Goal: Task Accomplishment & Management: Use online tool/utility

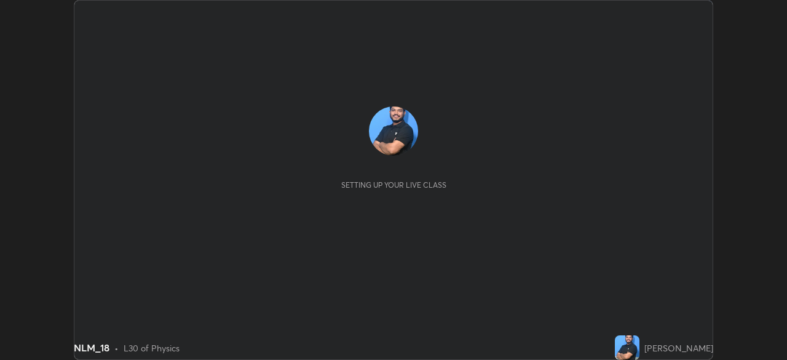
scroll to position [360, 786]
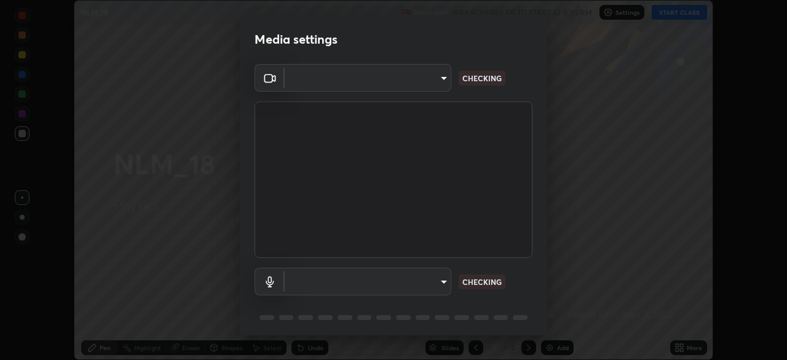
type input "9d859b0dc9df3993e45d71748640ef8916b2c21d6ac1b4416f64a69378af508e"
type input "4f06c2d6b51db1f9fe48d8ea370b420cdfdc57b065f61fb7ee4703c9f90ad683"
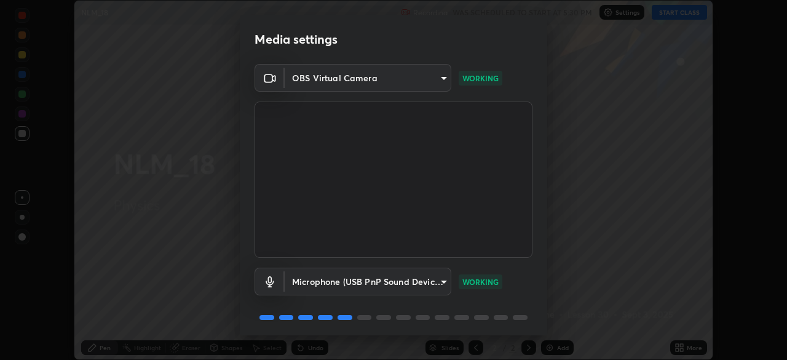
scroll to position [44, 0]
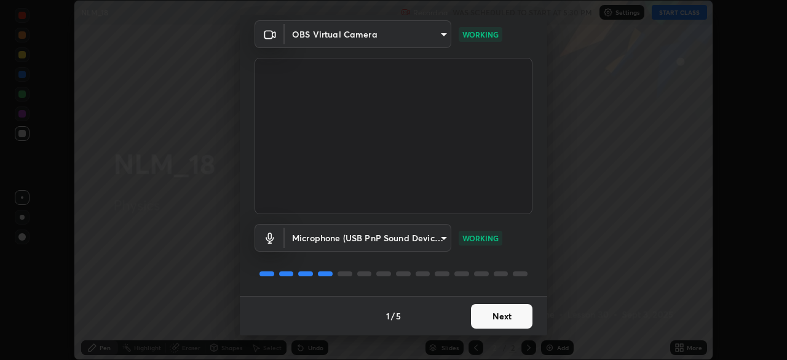
click at [492, 313] on button "Next" at bounding box center [501, 316] width 61 height 25
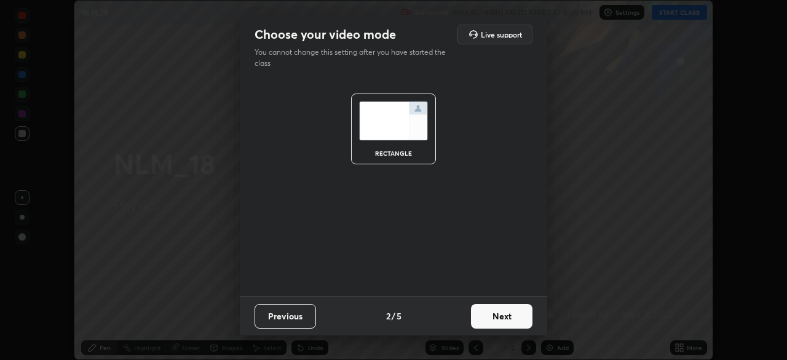
scroll to position [0, 0]
click at [494, 317] on button "Next" at bounding box center [501, 316] width 61 height 25
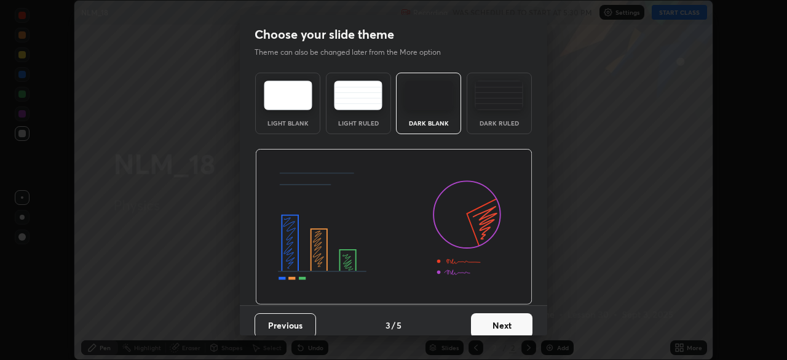
click at [494, 315] on button "Next" at bounding box center [501, 325] width 61 height 25
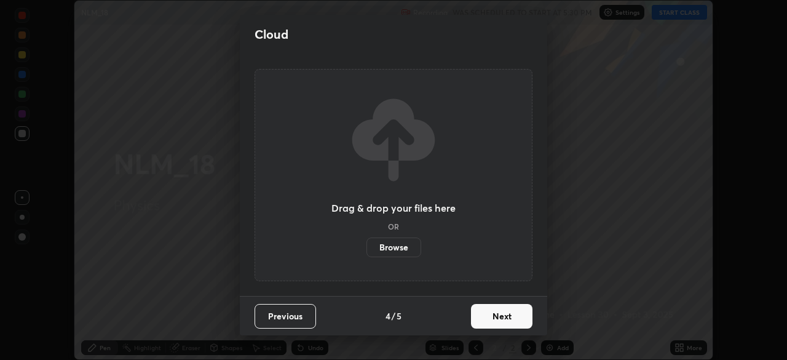
click at [494, 315] on button "Next" at bounding box center [501, 316] width 61 height 25
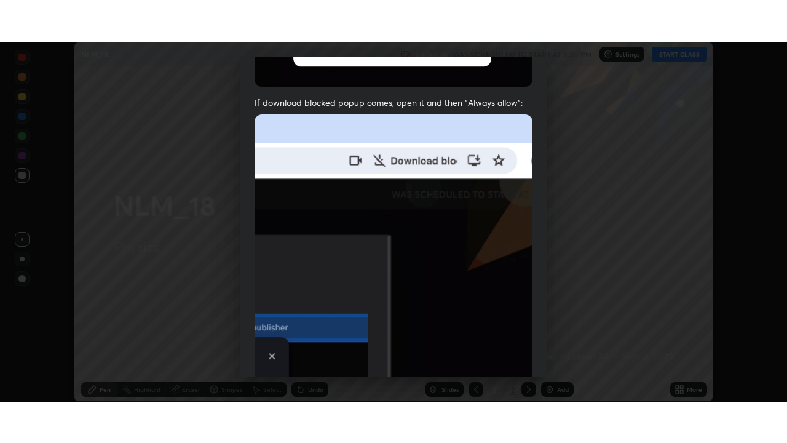
scroll to position [294, 0]
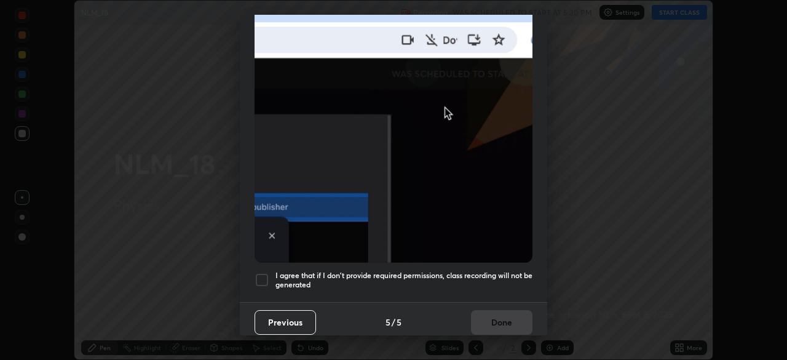
click at [266, 275] on div at bounding box center [261, 279] width 15 height 15
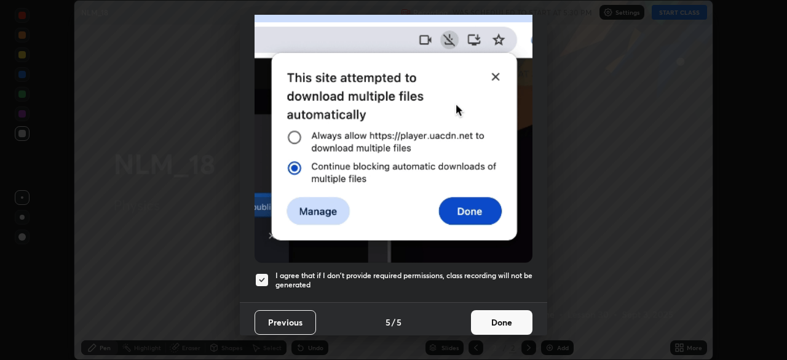
click at [492, 315] on button "Done" at bounding box center [501, 322] width 61 height 25
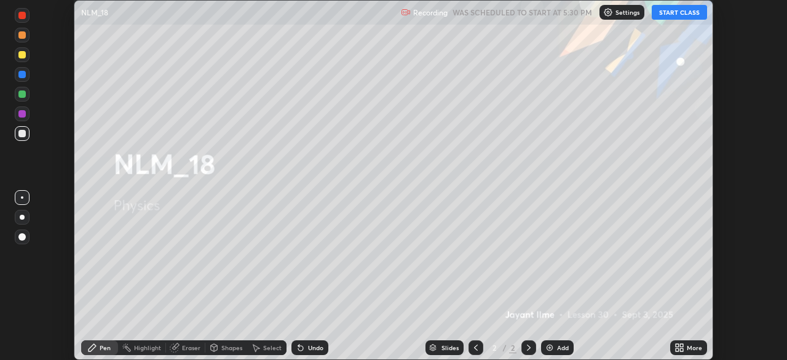
click at [674, 12] on button "START CLASS" at bounding box center [679, 12] width 55 height 15
click at [677, 349] on icon at bounding box center [677, 349] width 3 height 3
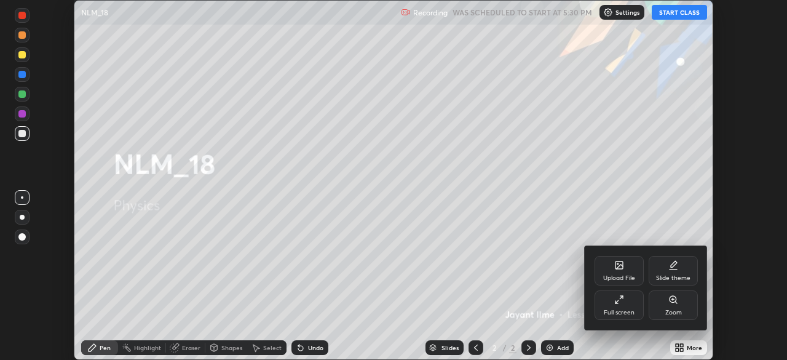
click at [614, 314] on div "Full screen" at bounding box center [619, 312] width 31 height 6
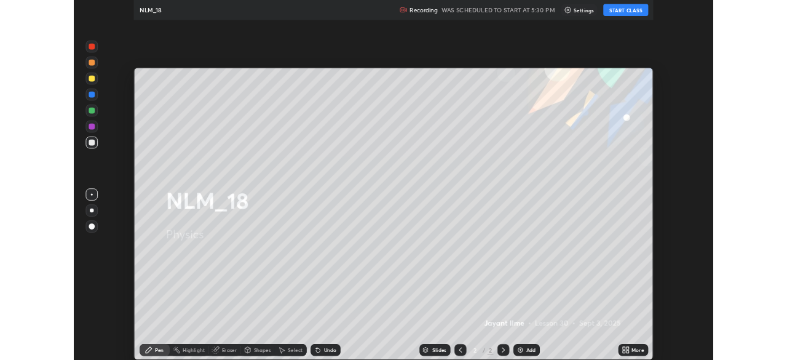
scroll to position [443, 787]
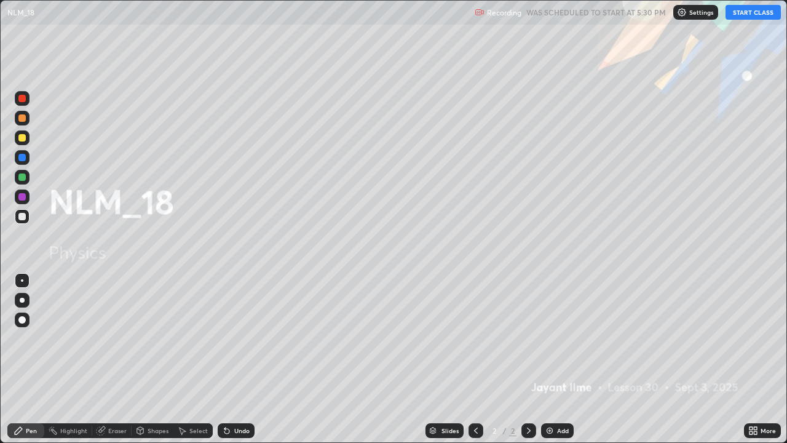
click at [547, 359] on img at bounding box center [550, 430] width 10 height 10
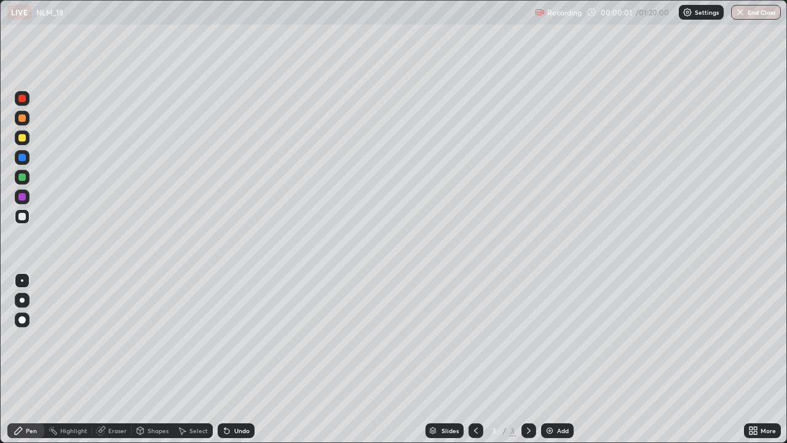
click at [26, 318] on div at bounding box center [22, 319] width 15 height 15
click at [22, 143] on div at bounding box center [22, 137] width 15 height 15
click at [22, 178] on div at bounding box center [21, 176] width 7 height 7
click at [22, 214] on div at bounding box center [21, 216] width 7 height 7
click at [19, 219] on div at bounding box center [21, 216] width 7 height 7
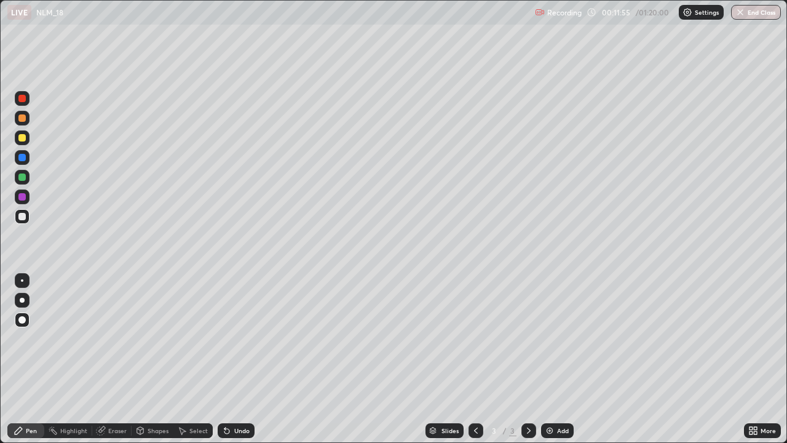
click at [230, 359] on div "Undo" at bounding box center [236, 430] width 37 height 15
click at [23, 177] on div at bounding box center [21, 176] width 7 height 7
click at [568, 359] on div "Add" at bounding box center [557, 430] width 33 height 15
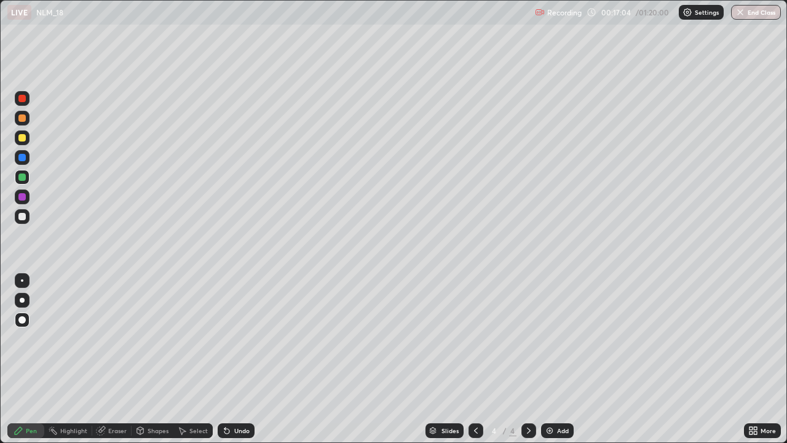
click at [22, 217] on div at bounding box center [21, 216] width 7 height 7
click at [113, 359] on div "Eraser" at bounding box center [117, 430] width 18 height 6
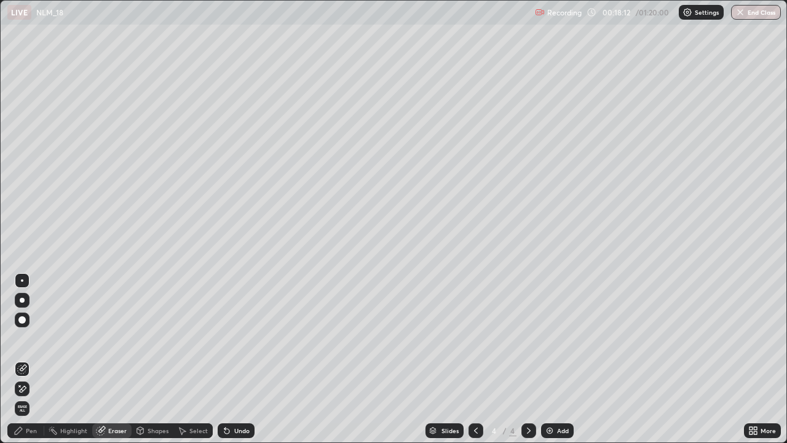
click at [32, 359] on div "Pen" at bounding box center [31, 430] width 11 height 6
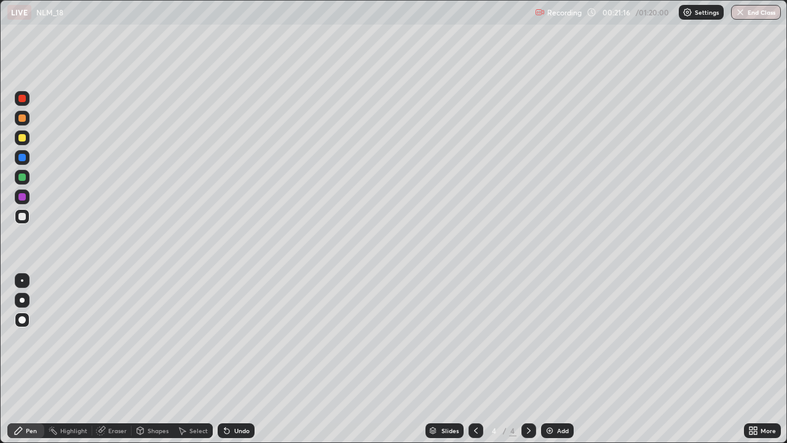
click at [563, 359] on div "Add" at bounding box center [557, 430] width 33 height 15
click at [26, 142] on div at bounding box center [22, 137] width 15 height 15
click at [25, 177] on div at bounding box center [21, 176] width 7 height 7
click at [23, 217] on div at bounding box center [21, 216] width 7 height 7
click at [28, 136] on div at bounding box center [22, 137] width 15 height 15
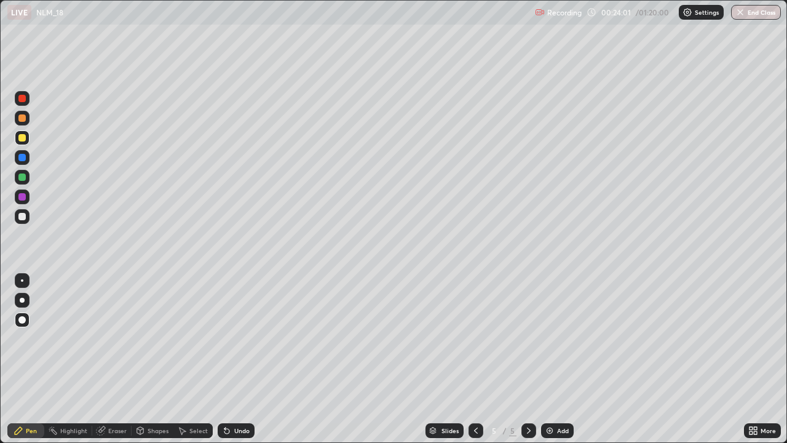
click at [20, 156] on div at bounding box center [21, 157] width 7 height 7
click at [119, 359] on div "Eraser" at bounding box center [117, 430] width 18 height 6
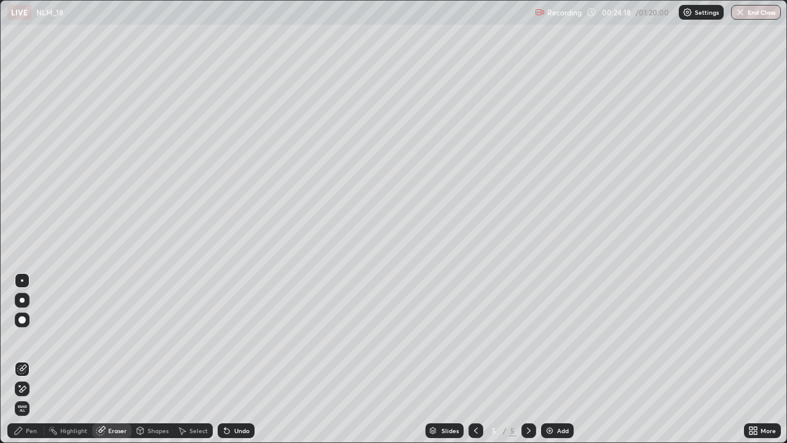
click at [33, 359] on div "Pen" at bounding box center [31, 430] width 11 height 6
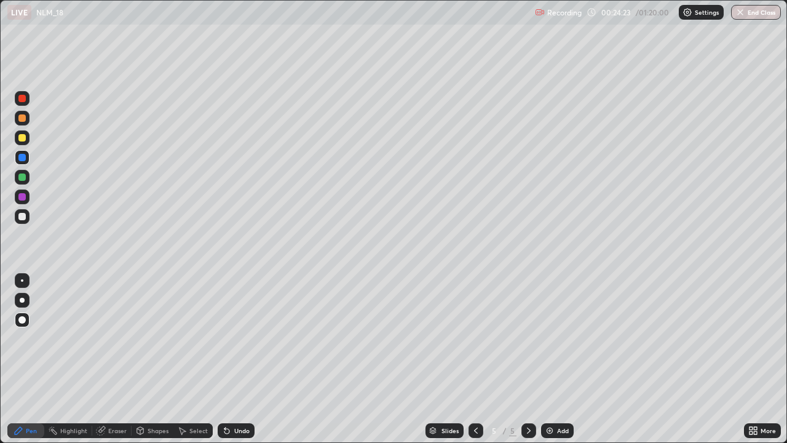
click at [22, 178] on div at bounding box center [21, 176] width 7 height 7
click at [24, 217] on div at bounding box center [21, 216] width 7 height 7
click at [231, 359] on div "Undo" at bounding box center [236, 430] width 37 height 15
click at [25, 179] on div at bounding box center [21, 176] width 7 height 7
click at [21, 137] on div at bounding box center [21, 137] width 7 height 7
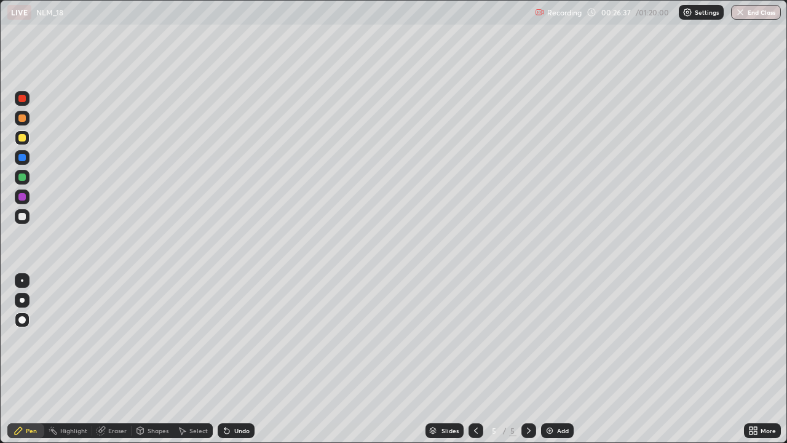
click at [24, 215] on div at bounding box center [21, 216] width 7 height 7
click at [25, 178] on div at bounding box center [21, 176] width 7 height 7
click at [559, 359] on div "Add" at bounding box center [563, 430] width 12 height 6
click at [28, 223] on div at bounding box center [22, 217] width 15 height 20
click at [0, 256] on div "Setting up your live class" at bounding box center [393, 221] width 787 height 443
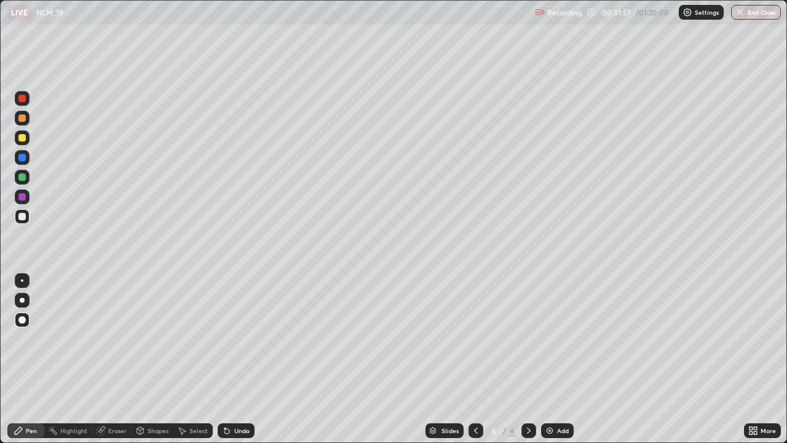
click at [240, 359] on div "Undo" at bounding box center [236, 430] width 37 height 15
click at [475, 359] on icon at bounding box center [476, 430] width 10 height 10
click at [526, 359] on icon at bounding box center [529, 430] width 10 height 10
click at [556, 359] on div "Add" at bounding box center [557, 430] width 33 height 15
click at [23, 136] on div at bounding box center [21, 137] width 7 height 7
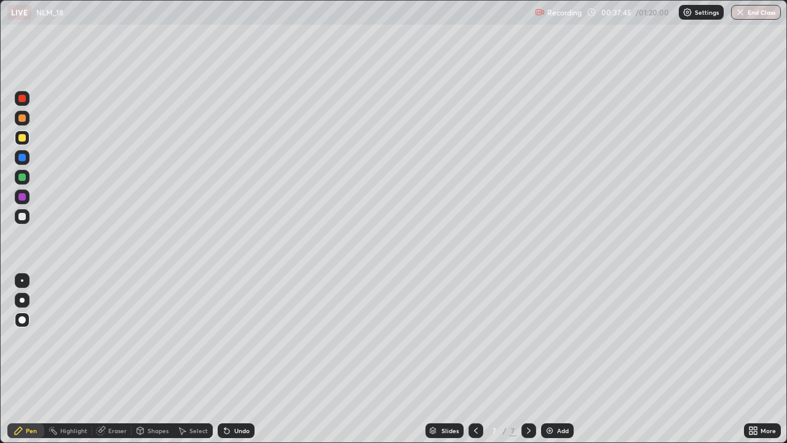
click at [237, 359] on div "Undo" at bounding box center [241, 430] width 15 height 6
click at [23, 216] on div at bounding box center [21, 216] width 7 height 7
click at [23, 138] on div at bounding box center [21, 137] width 7 height 7
click at [23, 215] on div at bounding box center [21, 216] width 7 height 7
click at [239, 359] on div "Undo" at bounding box center [241, 430] width 15 height 6
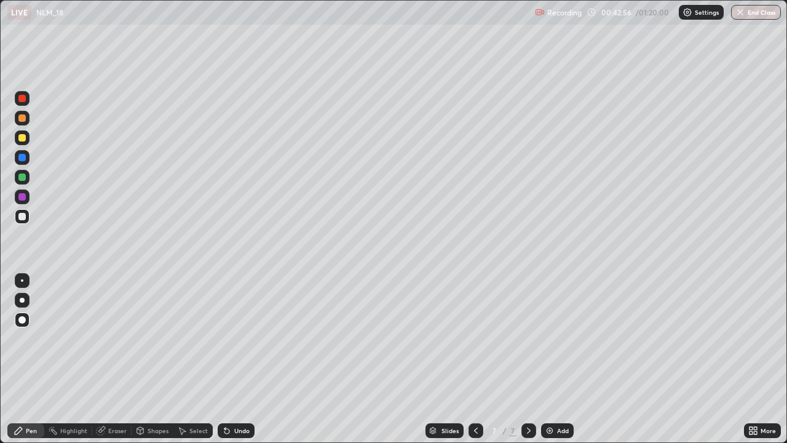
click at [564, 359] on div "Add" at bounding box center [563, 430] width 12 height 6
click at [23, 177] on div at bounding box center [21, 176] width 7 height 7
click at [233, 359] on div "Undo" at bounding box center [236, 430] width 37 height 15
click at [229, 359] on div "Undo" at bounding box center [236, 430] width 37 height 15
click at [224, 359] on icon at bounding box center [224, 427] width 1 height 1
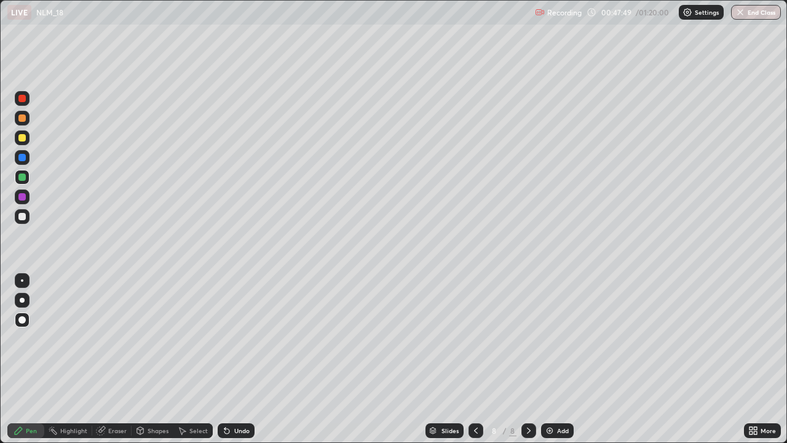
click at [108, 359] on div "Eraser" at bounding box center [117, 430] width 18 height 6
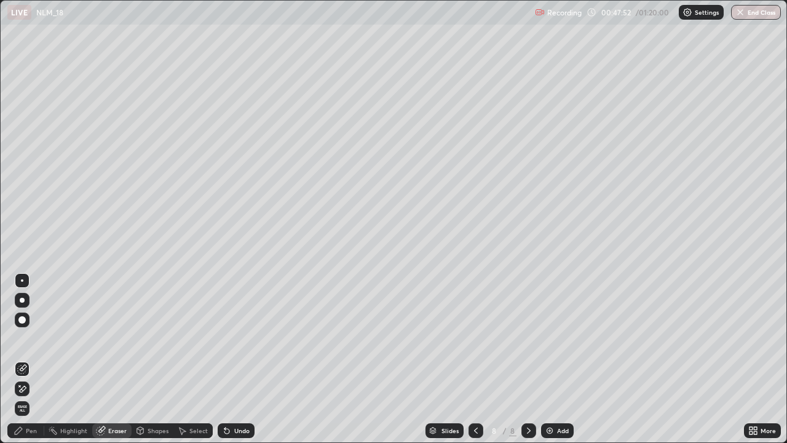
click at [30, 359] on div "Pen" at bounding box center [25, 430] width 37 height 15
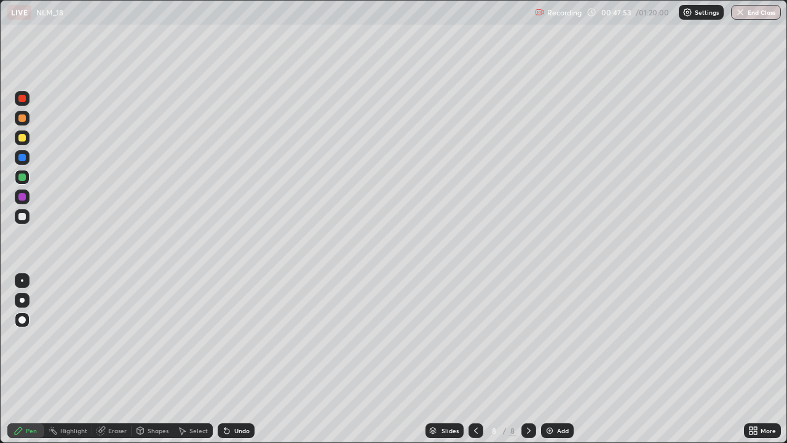
click at [22, 143] on div at bounding box center [22, 137] width 15 height 15
click at [115, 359] on div "Eraser" at bounding box center [117, 430] width 18 height 6
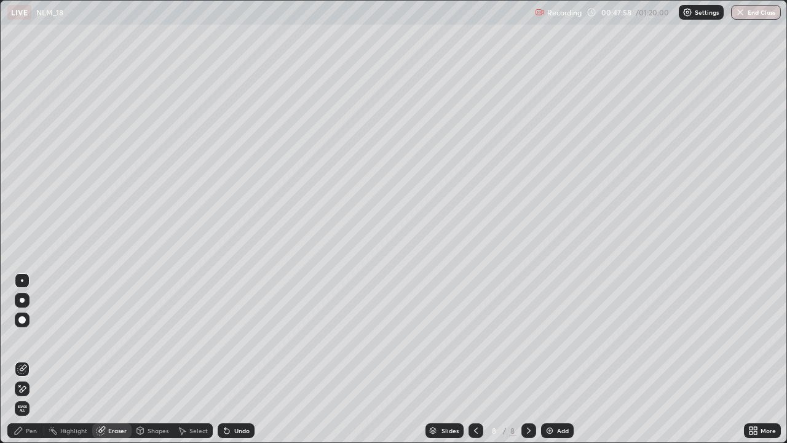
click at [158, 359] on div "Shapes" at bounding box center [158, 430] width 21 height 6
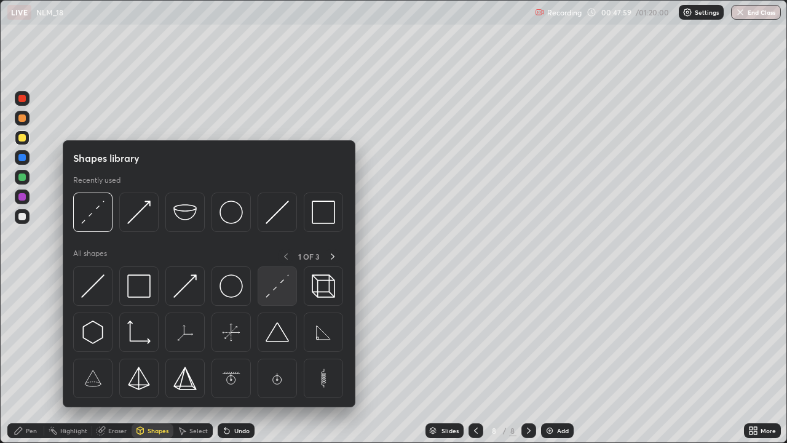
click at [282, 286] on img at bounding box center [277, 285] width 23 height 23
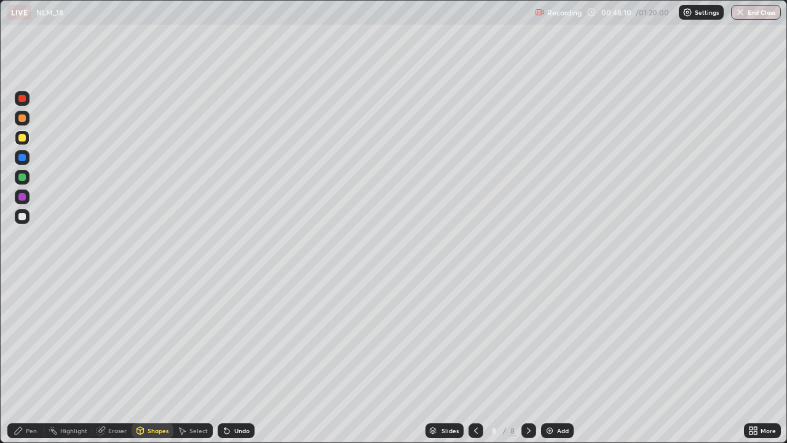
click at [146, 359] on div "Shapes" at bounding box center [153, 430] width 42 height 15
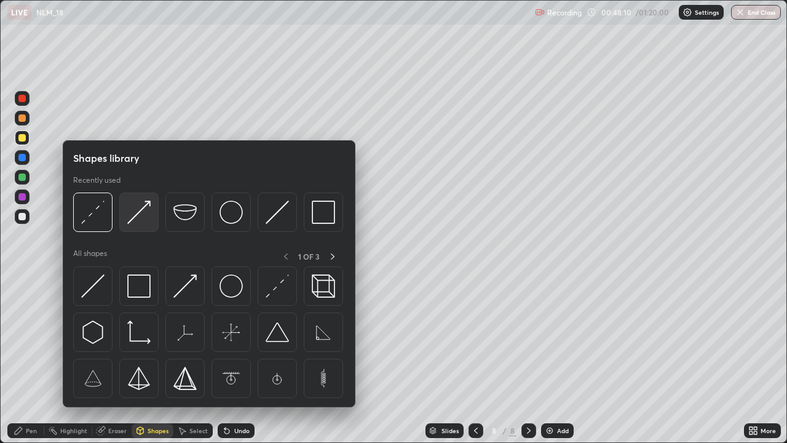
click at [141, 216] on img at bounding box center [138, 211] width 23 height 23
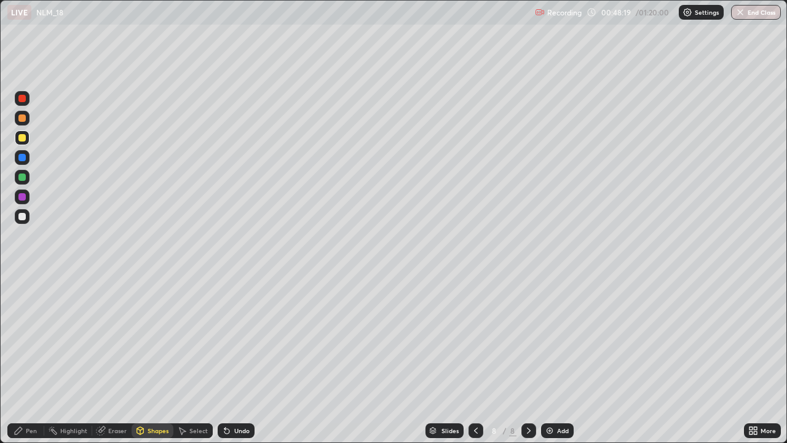
click at [25, 158] on div at bounding box center [21, 157] width 7 height 7
click at [28, 359] on div "Pen" at bounding box center [31, 430] width 11 height 6
click at [22, 217] on div at bounding box center [21, 216] width 7 height 7
click at [234, 359] on div "Undo" at bounding box center [241, 430] width 15 height 6
click at [475, 359] on icon at bounding box center [476, 430] width 10 height 10
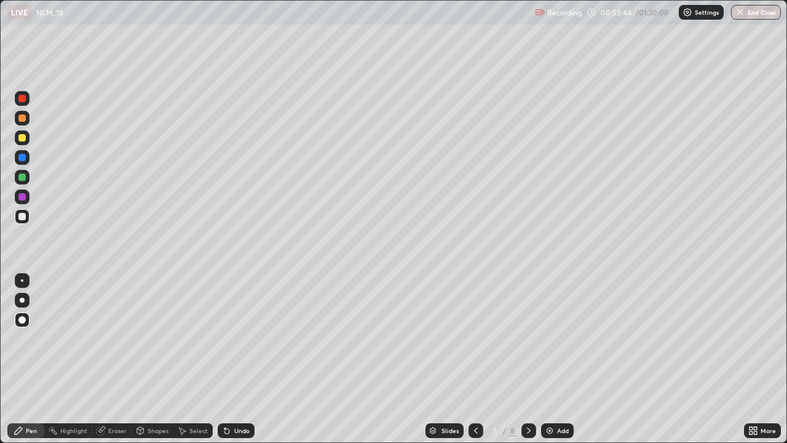
click at [532, 359] on div at bounding box center [528, 430] width 15 height 15
click at [21, 180] on div at bounding box center [21, 176] width 7 height 7
click at [558, 359] on div "Add" at bounding box center [563, 430] width 12 height 6
click at [23, 219] on div at bounding box center [21, 216] width 7 height 7
click at [21, 162] on div at bounding box center [22, 157] width 15 height 15
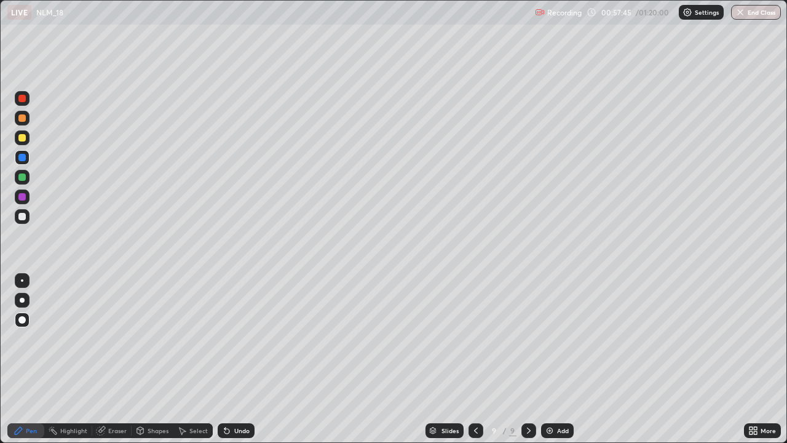
click at [23, 219] on div at bounding box center [21, 216] width 7 height 7
click at [568, 359] on div "Add" at bounding box center [557, 430] width 33 height 15
click at [27, 140] on div at bounding box center [22, 137] width 15 height 15
click at [26, 221] on div at bounding box center [22, 216] width 15 height 15
click at [554, 359] on div "Add" at bounding box center [557, 430] width 33 height 15
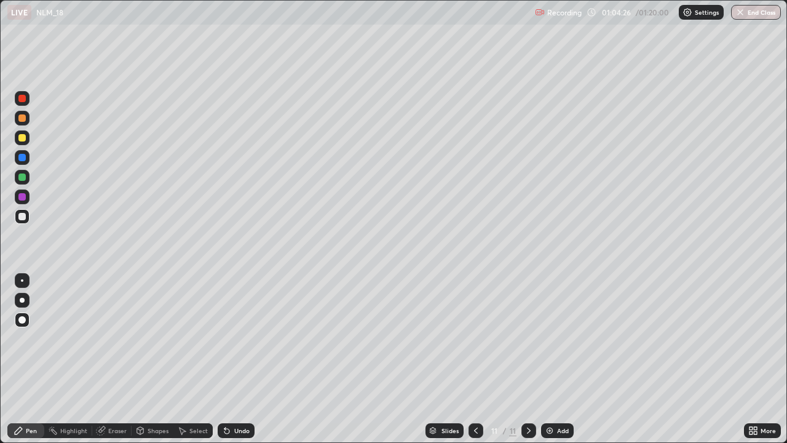
click at [29, 136] on div at bounding box center [22, 137] width 15 height 15
click at [26, 211] on div at bounding box center [22, 216] width 15 height 15
click at [19, 216] on div at bounding box center [21, 216] width 7 height 7
click at [237, 359] on div "Undo" at bounding box center [241, 430] width 15 height 6
click at [568, 359] on div "Add" at bounding box center [557, 430] width 33 height 15
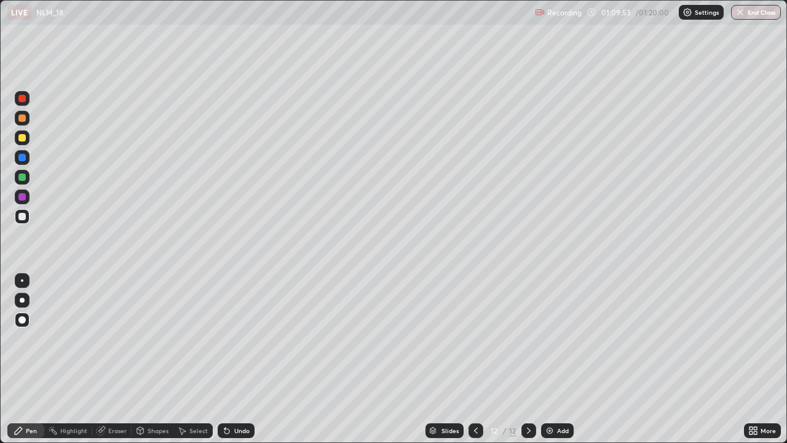
click at [26, 138] on div at bounding box center [22, 137] width 15 height 15
click at [110, 359] on div "Eraser" at bounding box center [117, 430] width 18 height 6
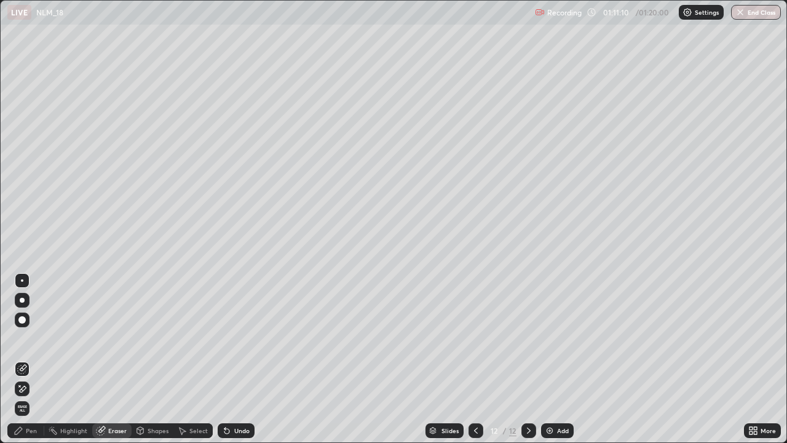
click at [24, 359] on div "Pen" at bounding box center [25, 430] width 37 height 15
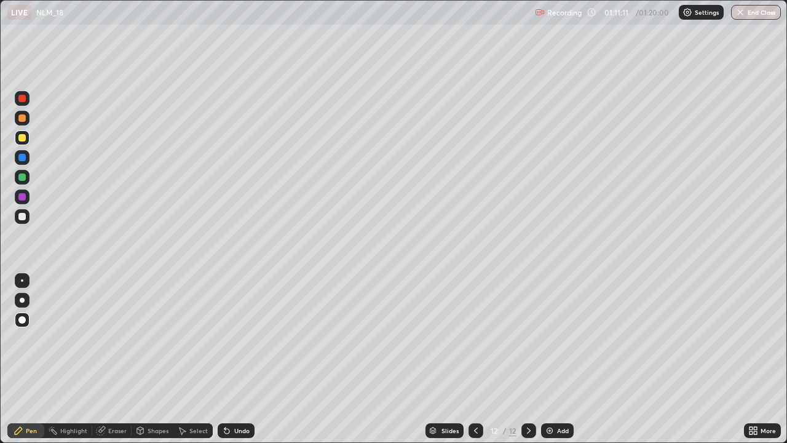
click at [23, 216] on div at bounding box center [21, 216] width 7 height 7
click at [240, 359] on div "Undo" at bounding box center [241, 430] width 15 height 6
click at [237, 359] on div "Undo" at bounding box center [241, 430] width 15 height 6
click at [234, 359] on div "Undo" at bounding box center [241, 430] width 15 height 6
click at [109, 359] on div "Eraser" at bounding box center [111, 430] width 39 height 15
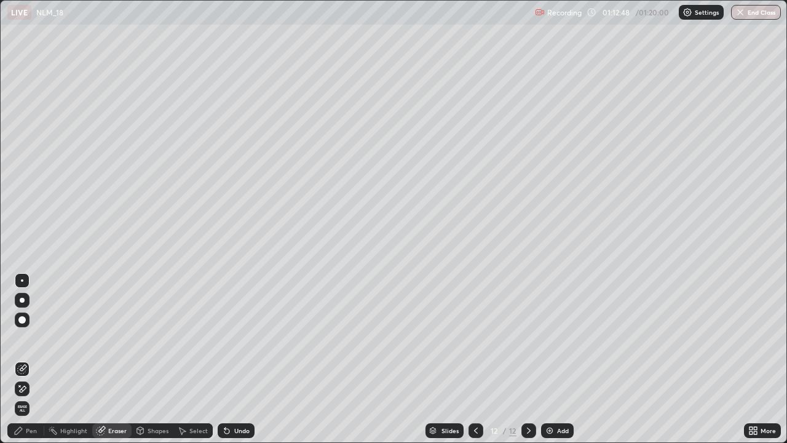
click at [33, 359] on div "Pen" at bounding box center [31, 430] width 11 height 6
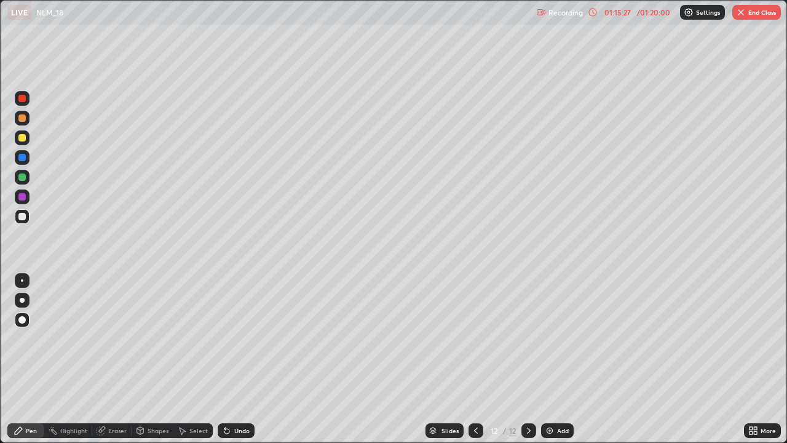
click at [757, 9] on button "End Class" at bounding box center [756, 12] width 49 height 15
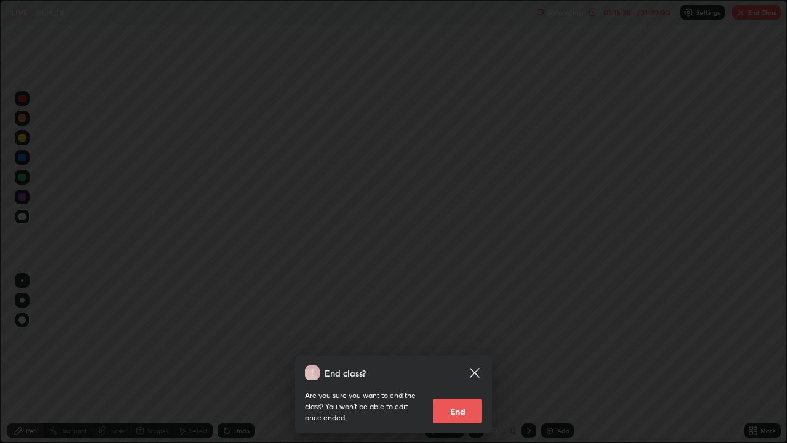
click at [470, 359] on button "End" at bounding box center [457, 410] width 49 height 25
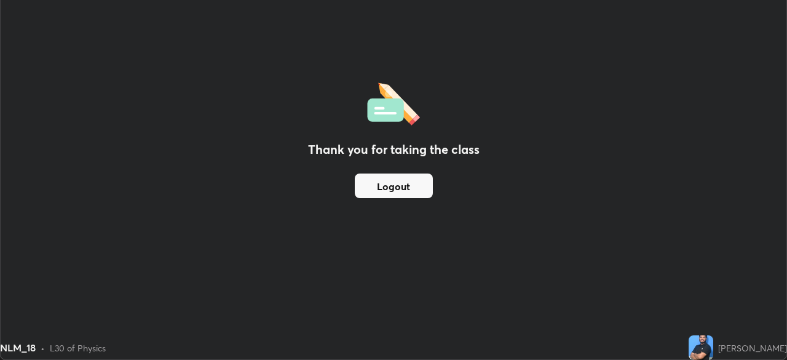
scroll to position [61111, 60684]
